Goal: Navigation & Orientation: Understand site structure

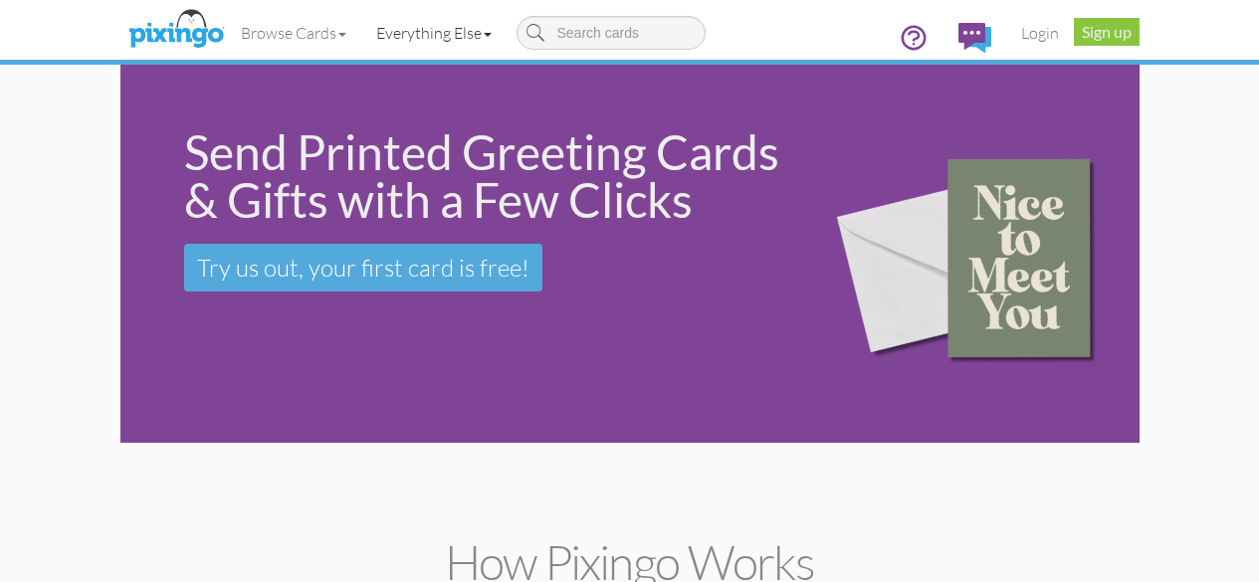
click at [361, 28] on link "Everything Else" at bounding box center [433, 33] width 145 height 50
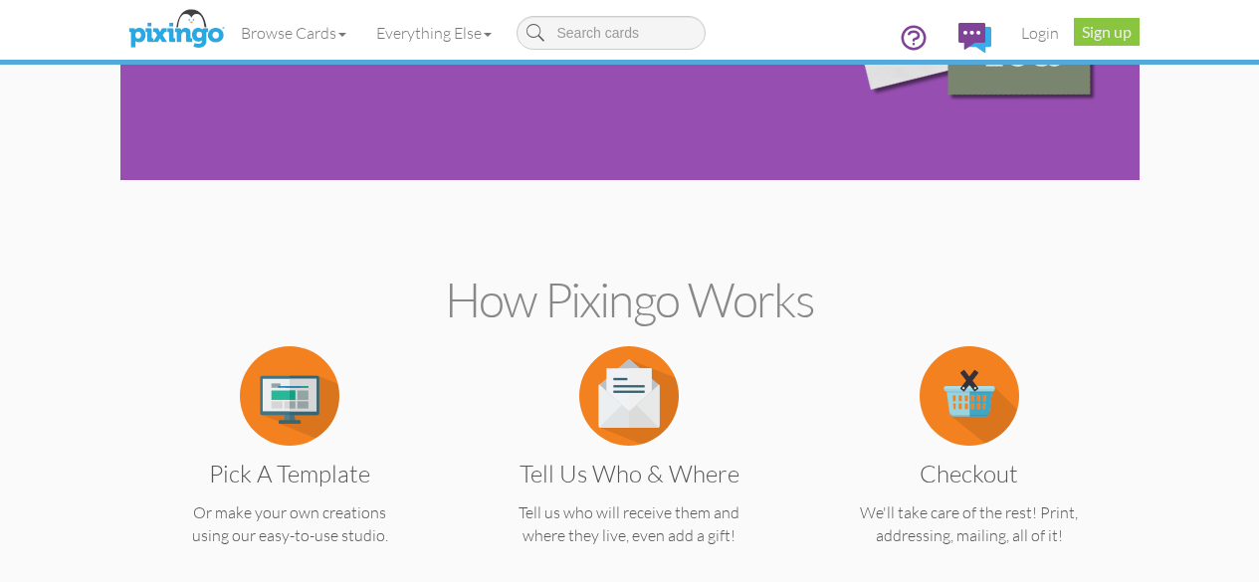
scroll to position [199, 0]
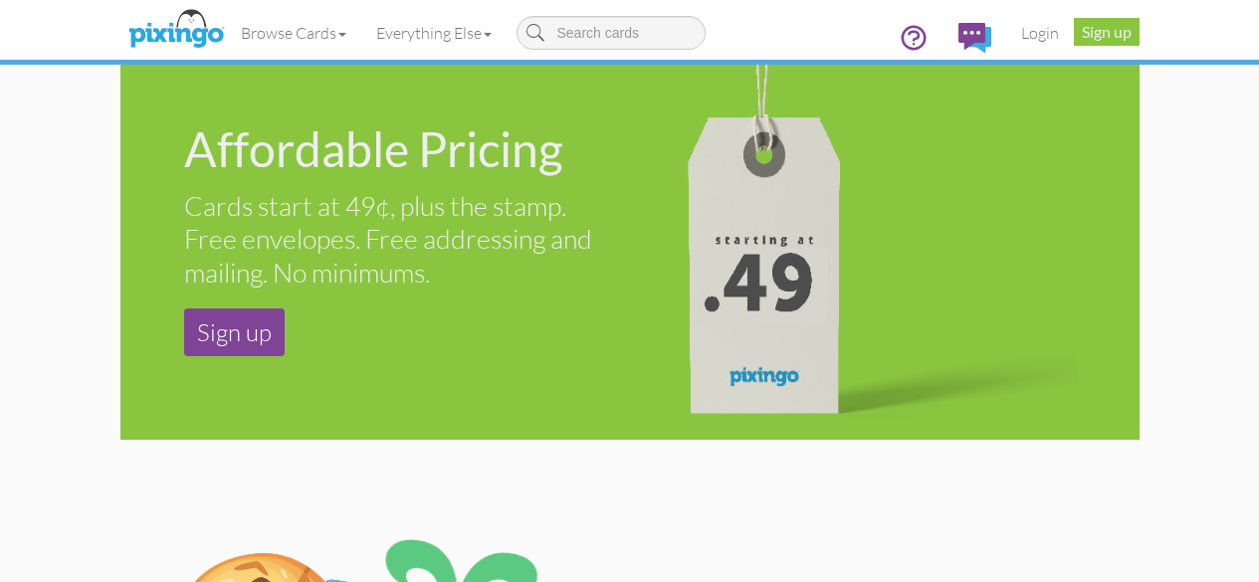
scroll to position [1891, 0]
